Goal: Navigation & Orientation: Find specific page/section

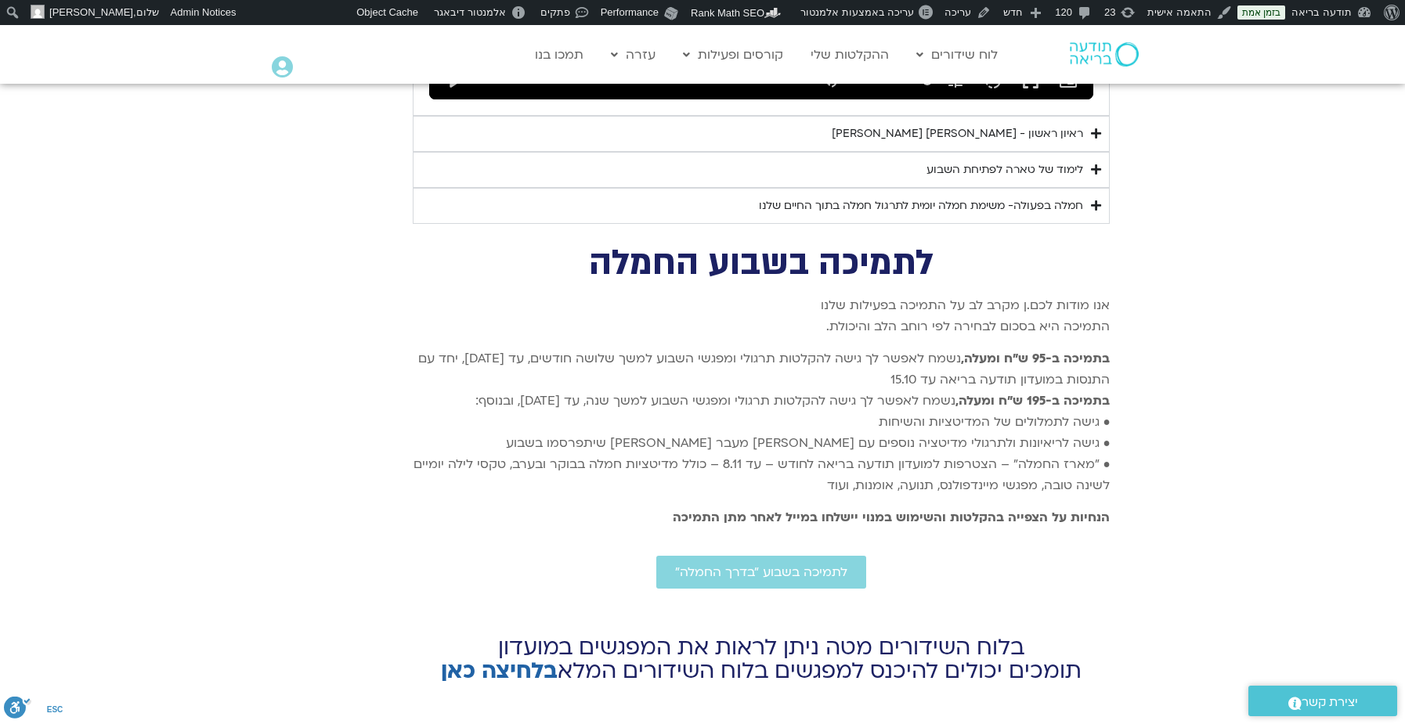
scroll to position [5795, 0]
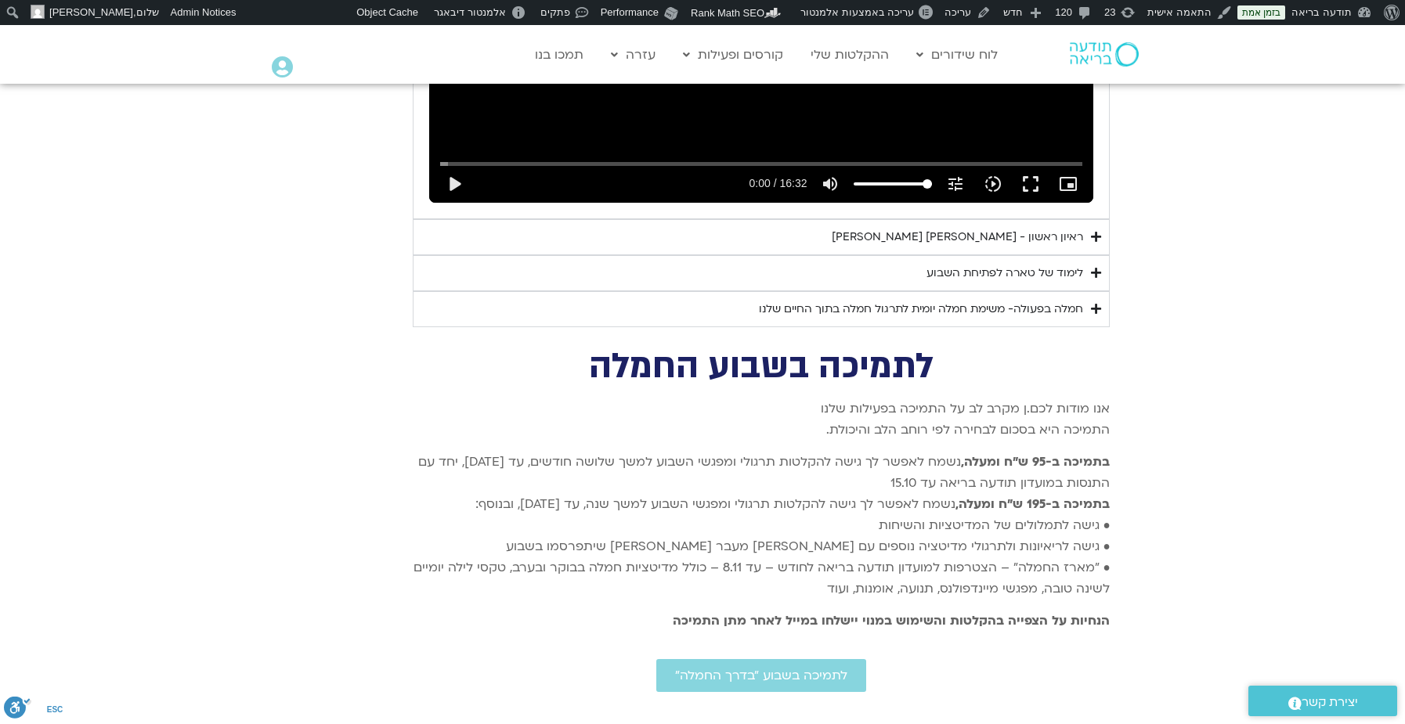
click at [1099, 303] on icon "Accordion. Open links with Enter or Space, close with Escape, and navigate with…" at bounding box center [1096, 309] width 10 height 12
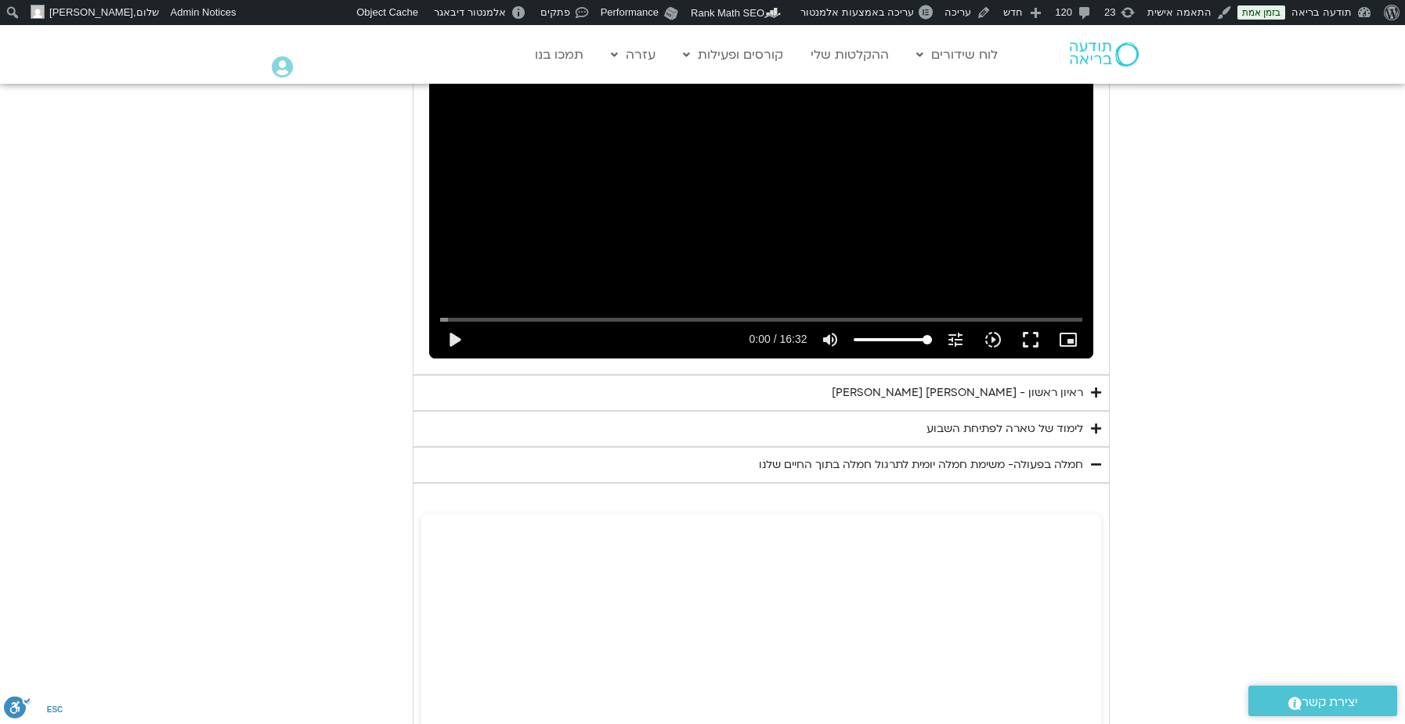
scroll to position [5482, 0]
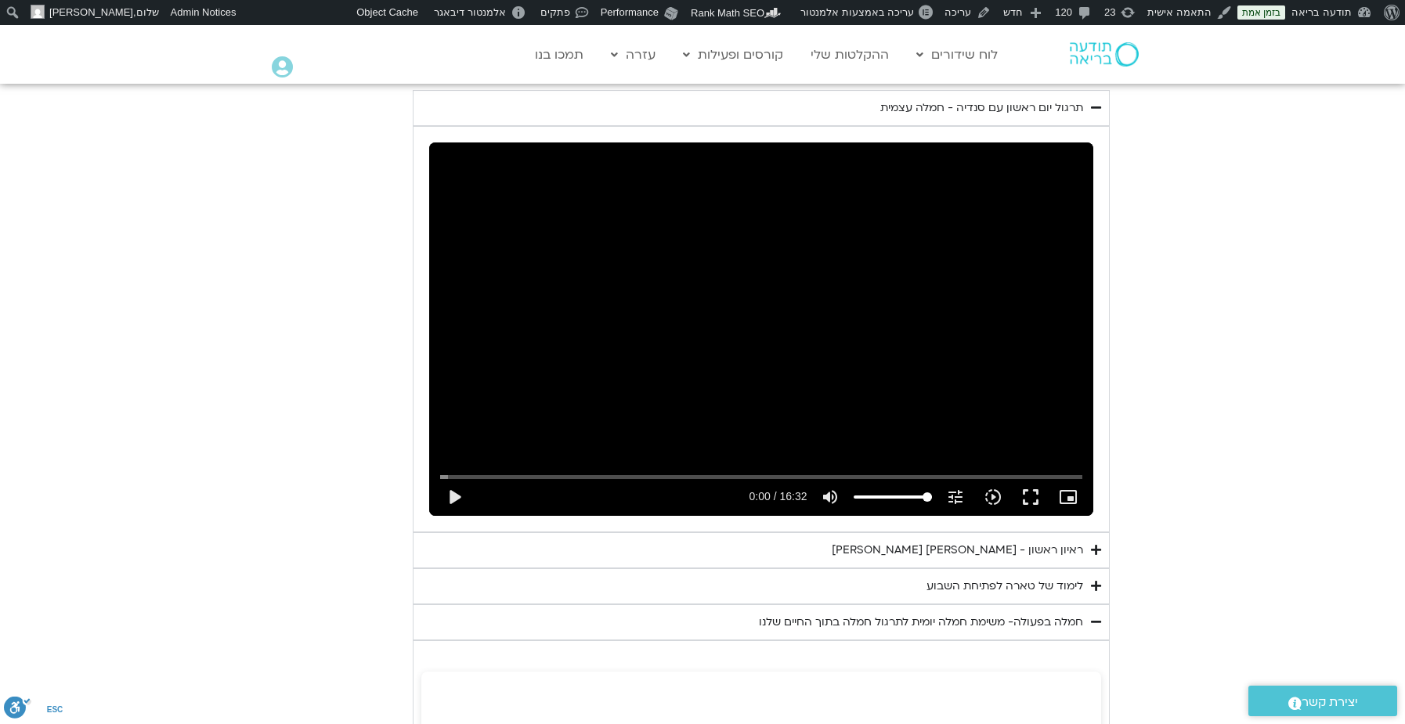
click at [1080, 541] on div "ראיון ראשון - [PERSON_NAME] [PERSON_NAME]" at bounding box center [957, 550] width 251 height 19
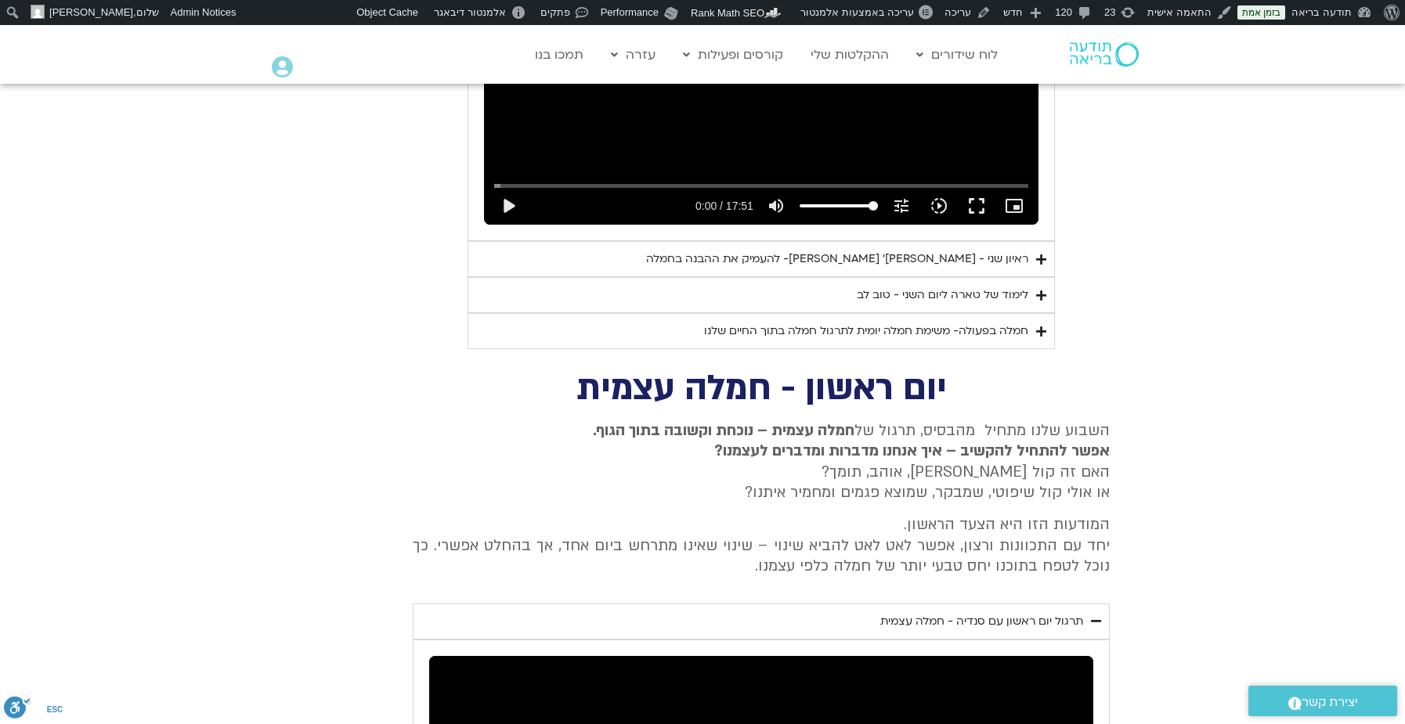
scroll to position [5012, 0]
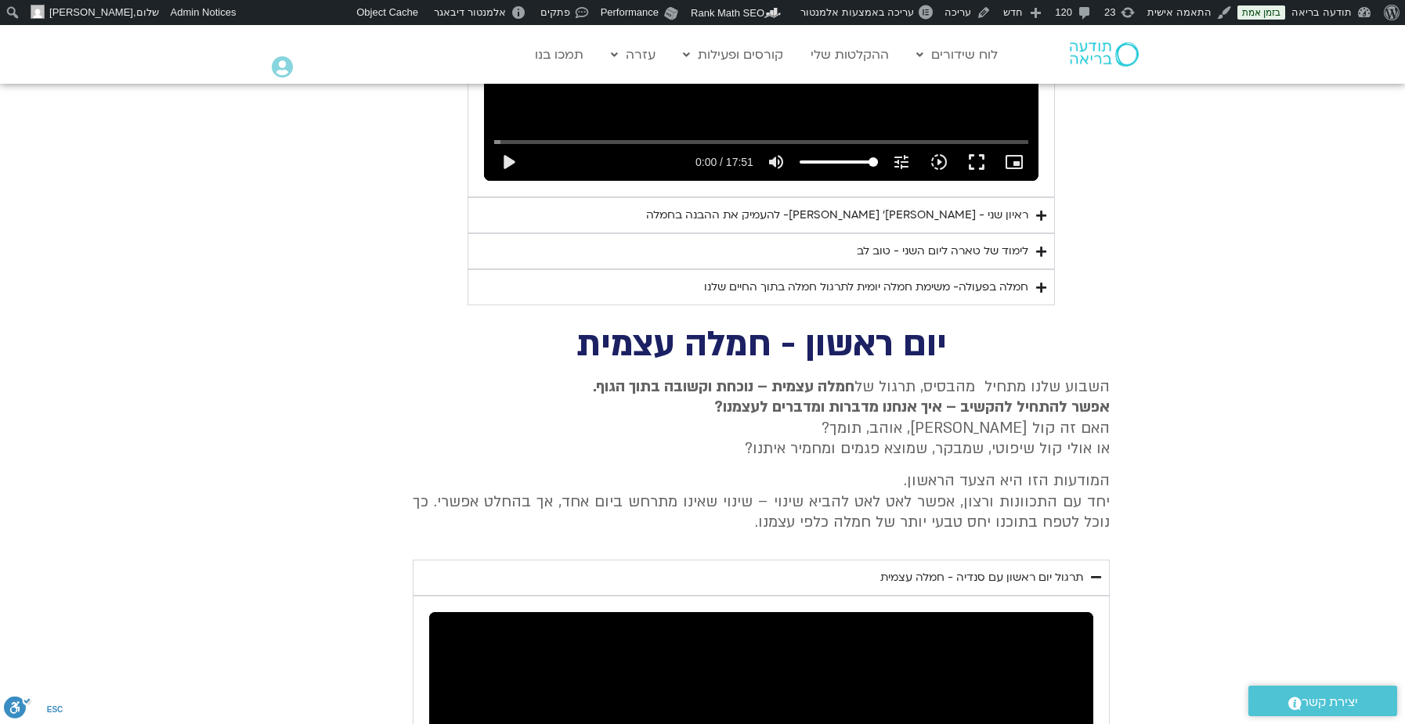
click at [1028, 244] on summary "לימוד של טארה ליום השני - טוב לב" at bounding box center [761, 251] width 587 height 36
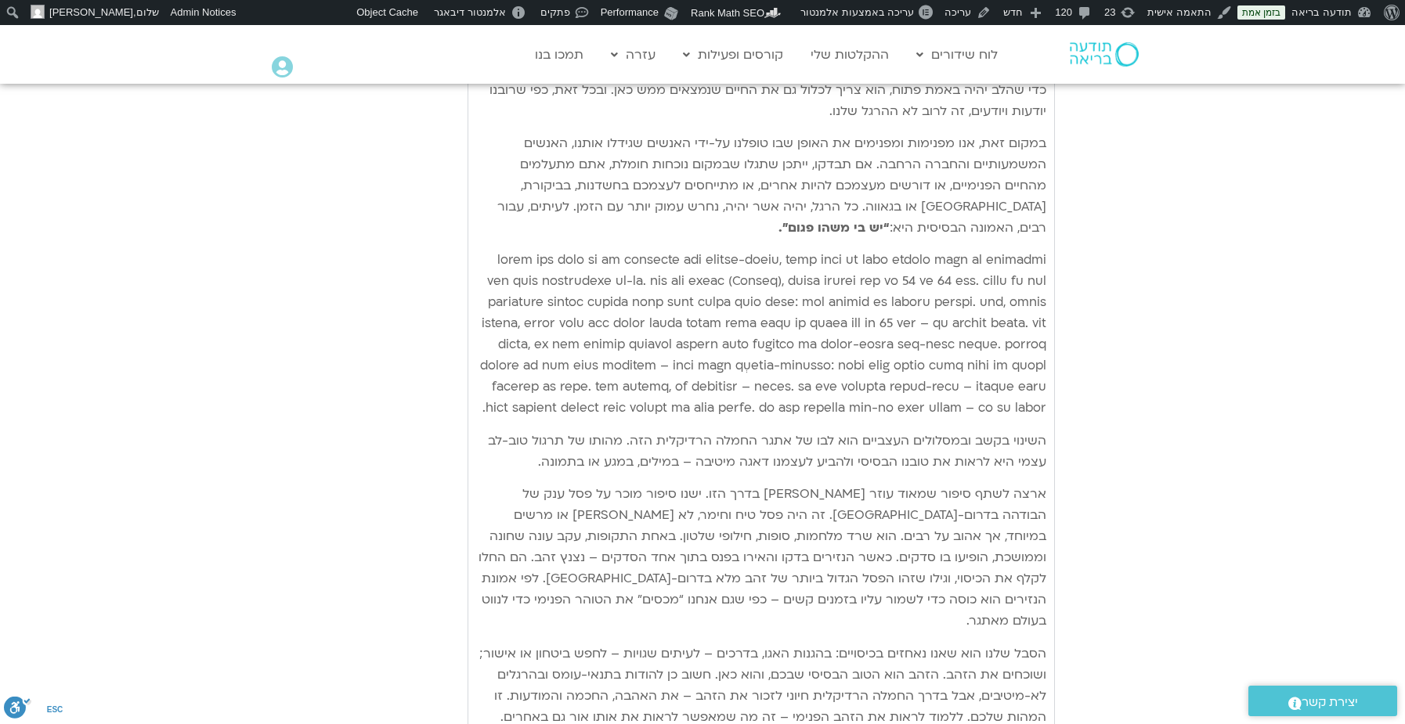
scroll to position [5482, 0]
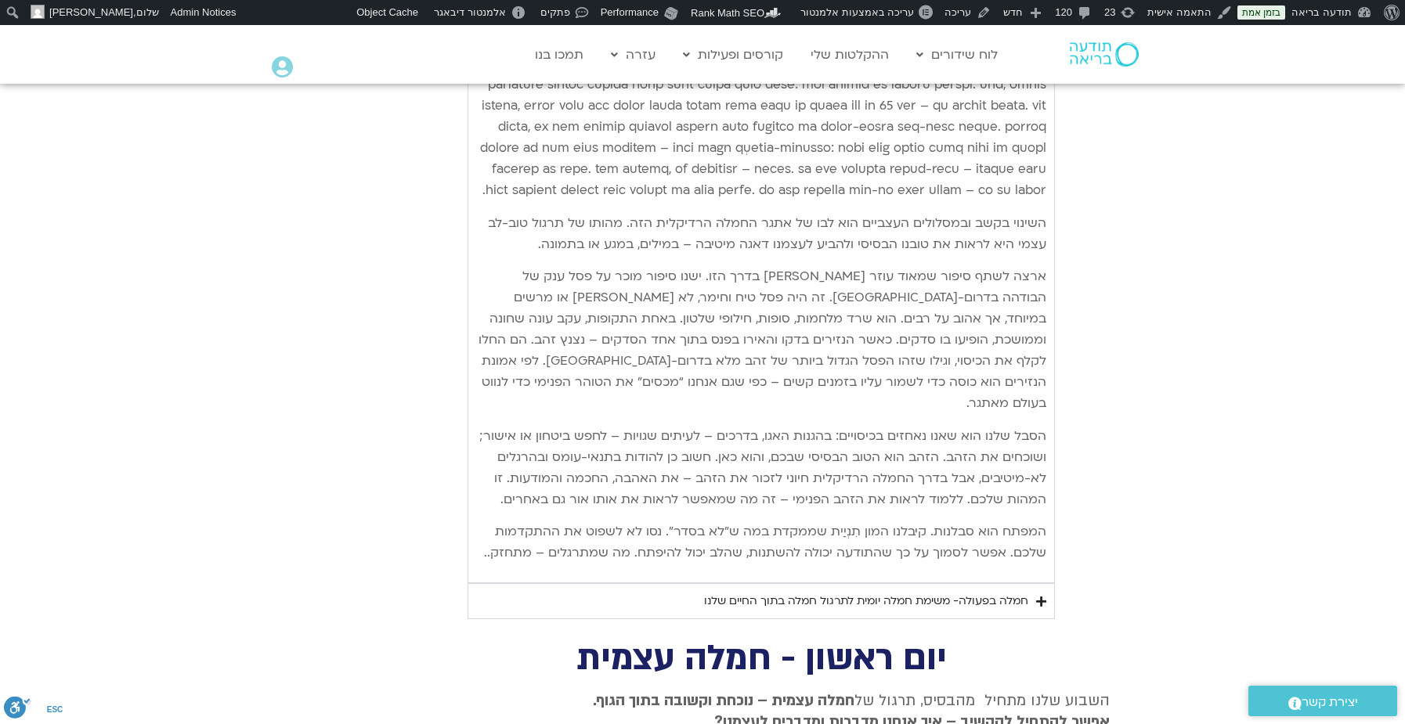
click at [1033, 583] on summary "חמלה בפעולה- משימת חמלה יומית לתרגול חמלה בתוך החיים שלנו" at bounding box center [761, 601] width 587 height 36
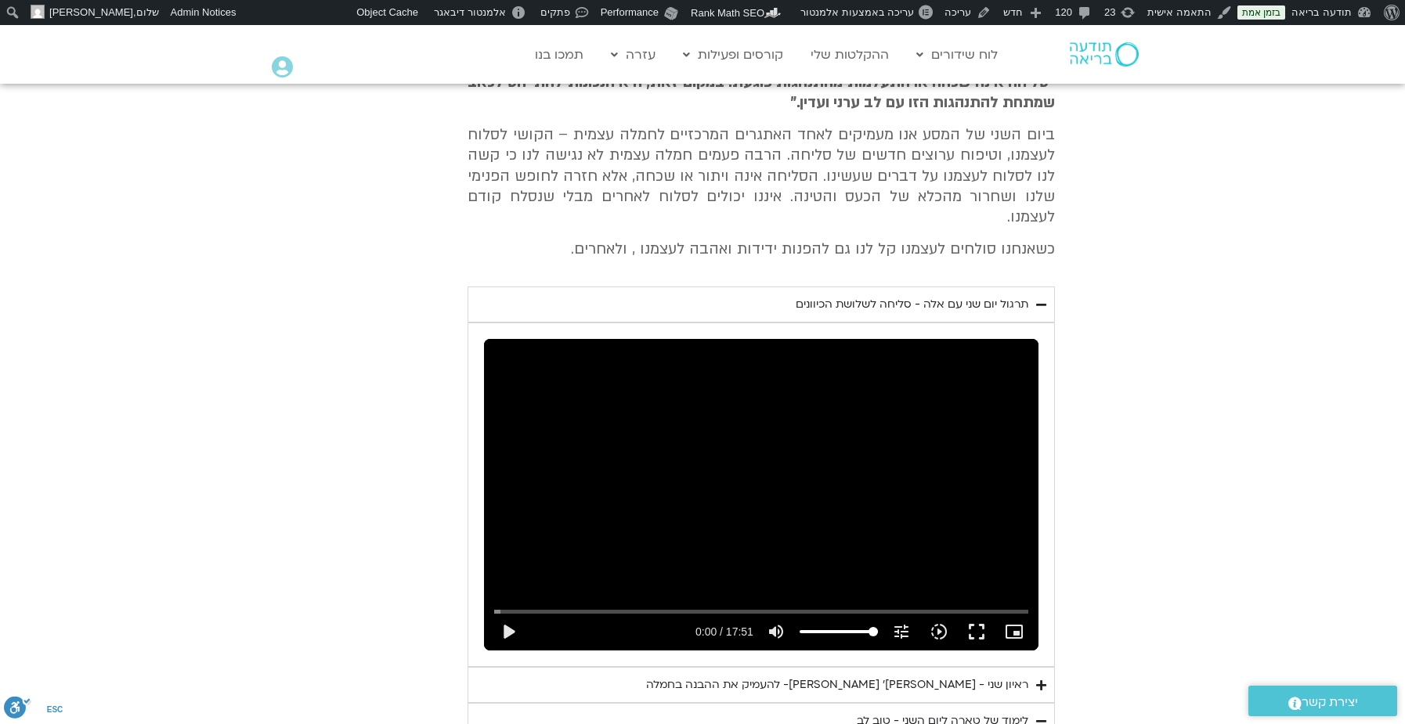
scroll to position [4229, 0]
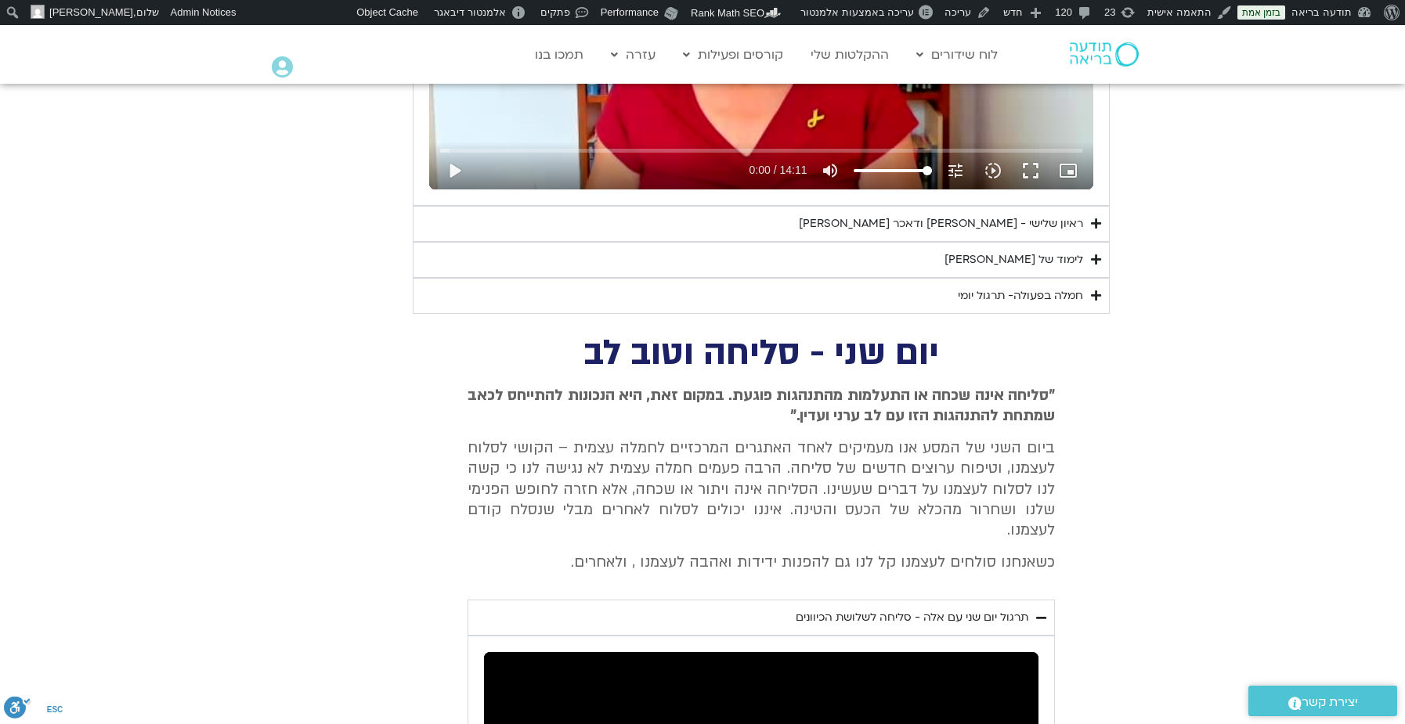
click at [1098, 255] on icon "Accordion. Open links with Enter or Space, close with Escape, and navigate with…" at bounding box center [1096, 260] width 10 height 12
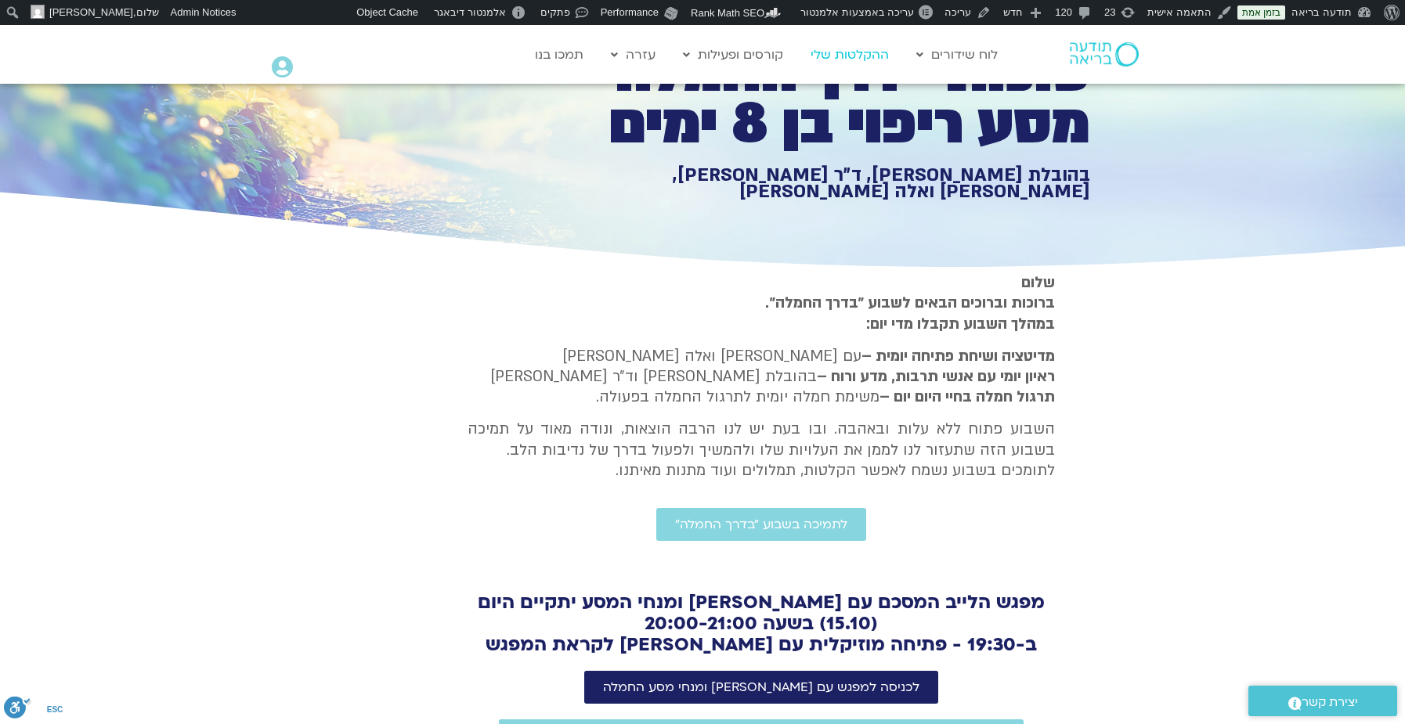
scroll to position [110, 0]
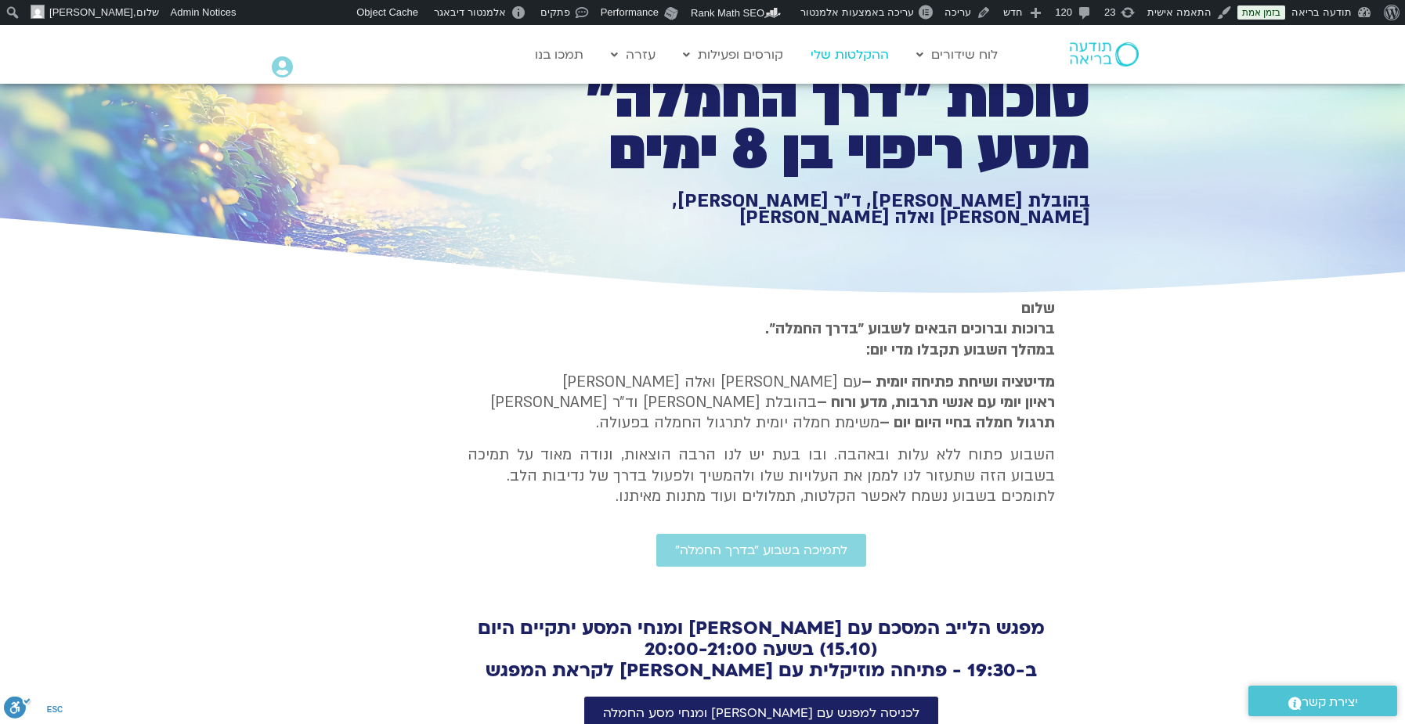
click at [872, 47] on link "ההקלטות שלי" at bounding box center [850, 55] width 94 height 30
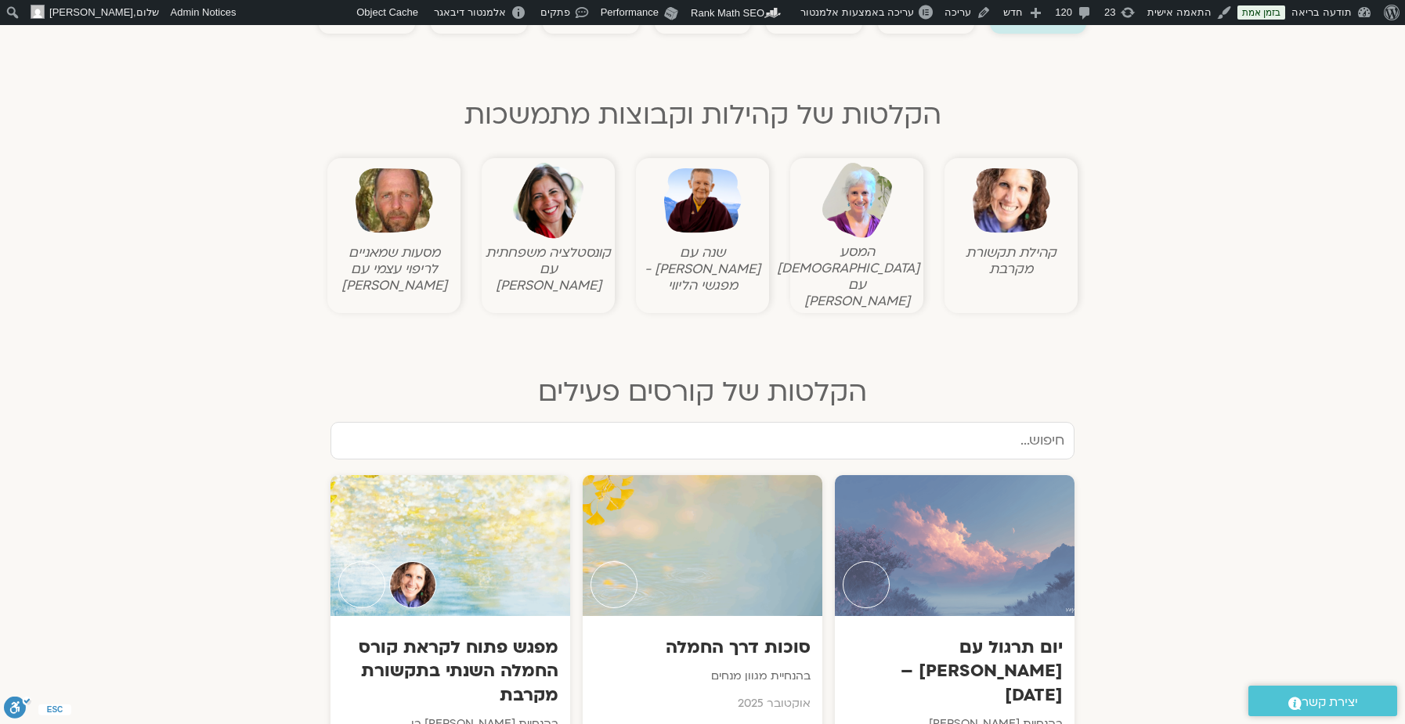
scroll to position [78, 0]
